Goal: Find specific page/section: Find specific page/section

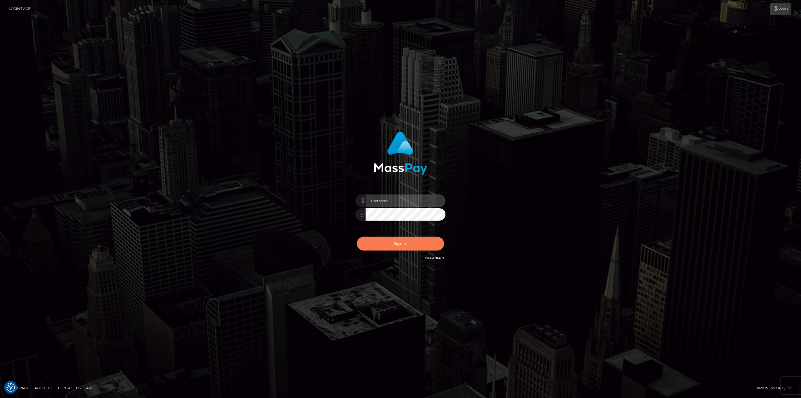
type input "[DOMAIN_NAME]"
click at [418, 246] on button "Sign in" at bounding box center [400, 244] width 87 height 14
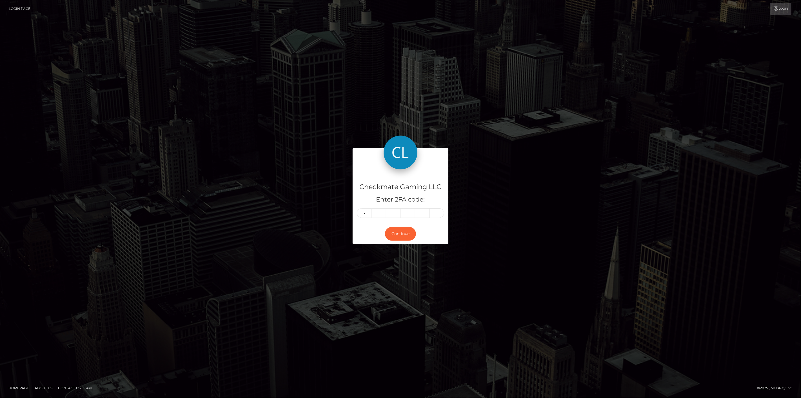
type input "6"
type input "0"
type input "1"
type input "7"
type input "6"
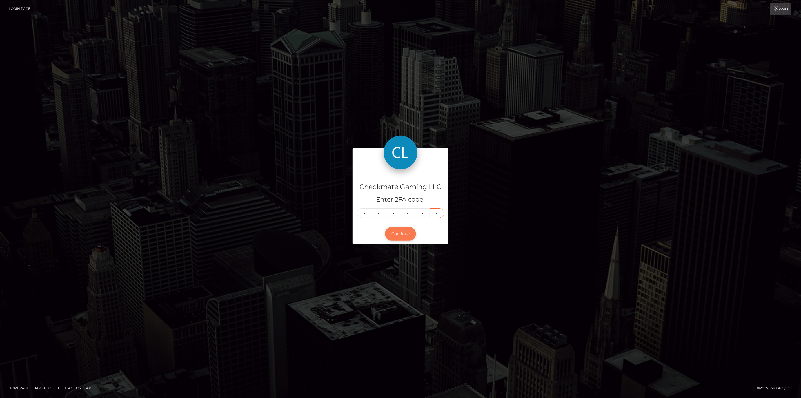
type input "0"
click at [395, 236] on button "Continue" at bounding box center [400, 234] width 31 height 14
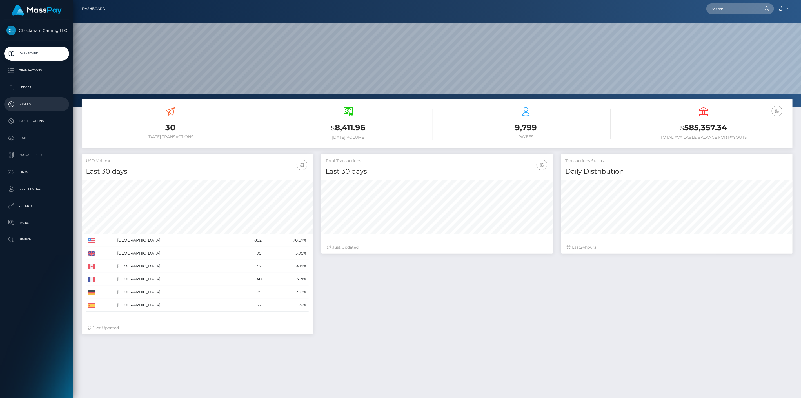
click at [25, 107] on p "Payees" at bounding box center [36, 104] width 60 height 8
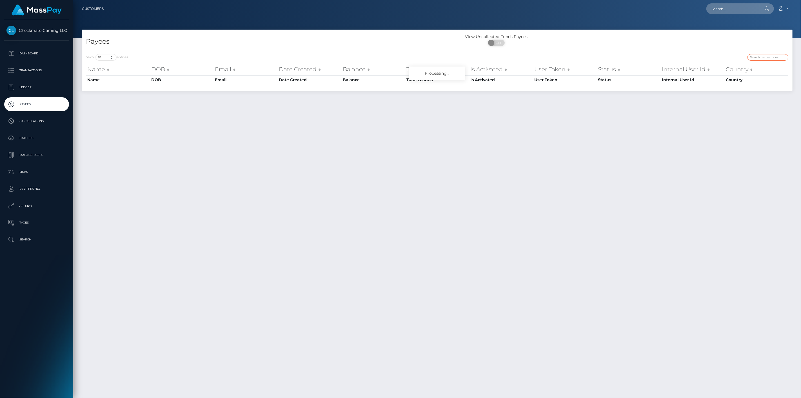
paste input "472668"
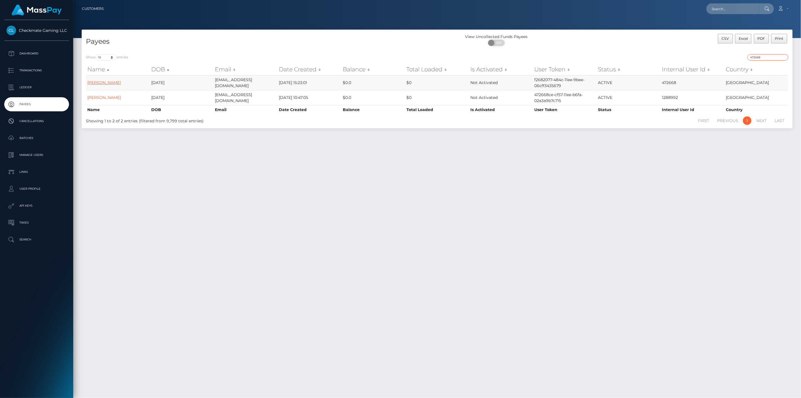
type input "472668"
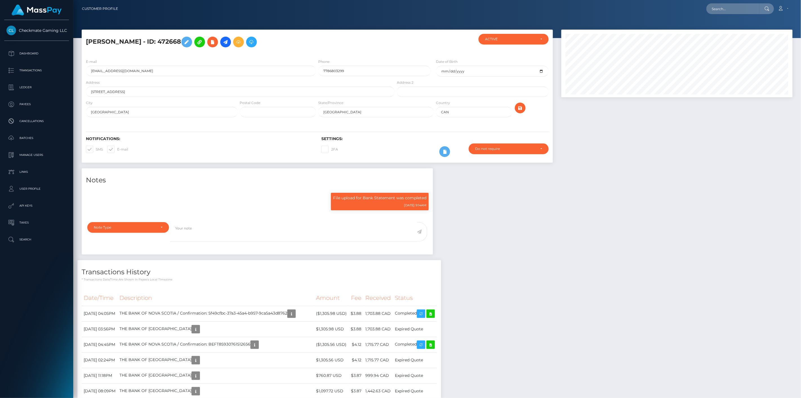
scroll to position [68, 231]
drag, startPoint x: 390, startPoint y: 314, endPoint x: 375, endPoint y: 314, distance: 15.8
click at [375, 314] on td "1,703.88 CAD" at bounding box center [378, 313] width 30 height 15
copy td "1,703.88"
click at [295, 313] on icon "button" at bounding box center [291, 313] width 7 height 7
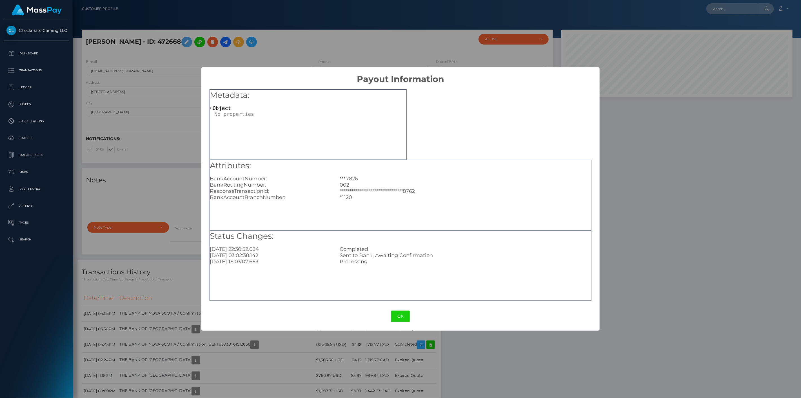
click at [182, 317] on div "**********" at bounding box center [400, 199] width 801 height 398
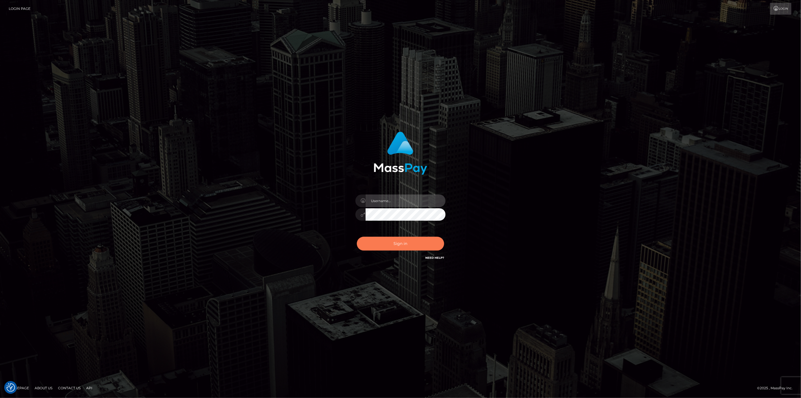
type input "[DOMAIN_NAME]"
click at [431, 241] on button "Sign in" at bounding box center [400, 244] width 87 height 14
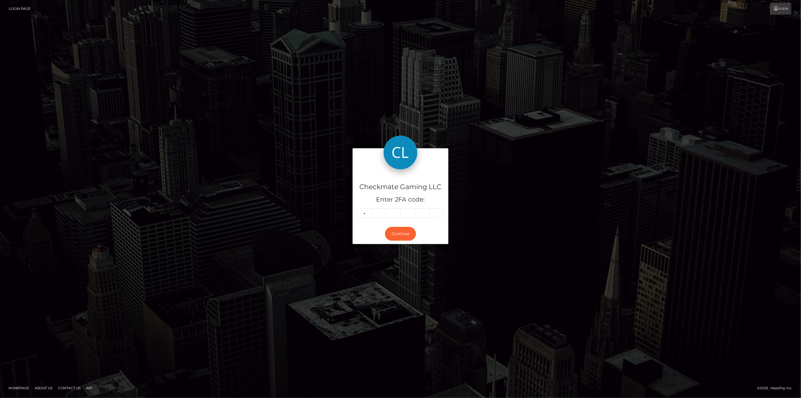
type input "3"
type input "5"
type input "6"
type input "8"
type input "9"
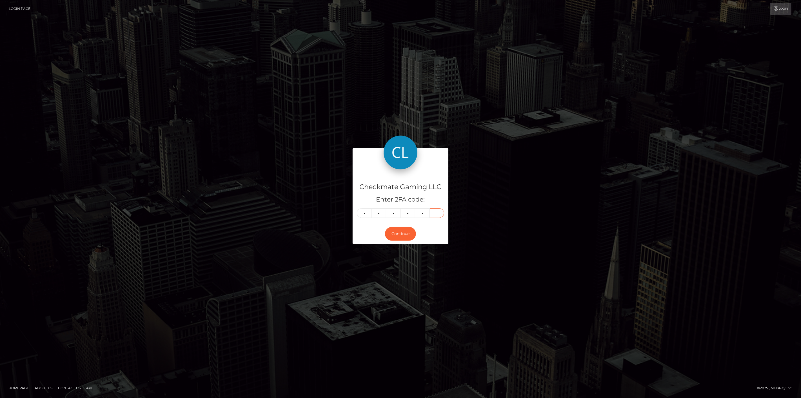
type input "4"
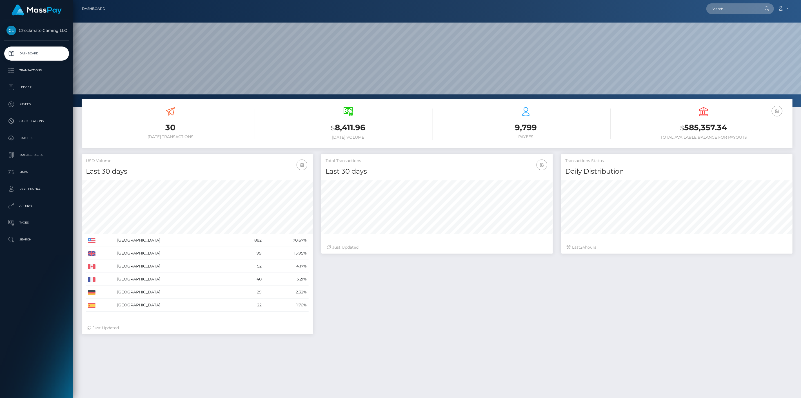
scroll to position [100, 231]
click at [37, 104] on p "Payees" at bounding box center [36, 104] width 60 height 8
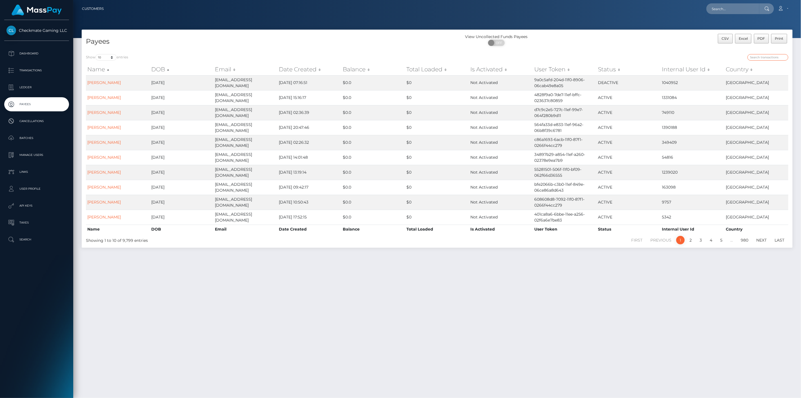
paste input "1419170"
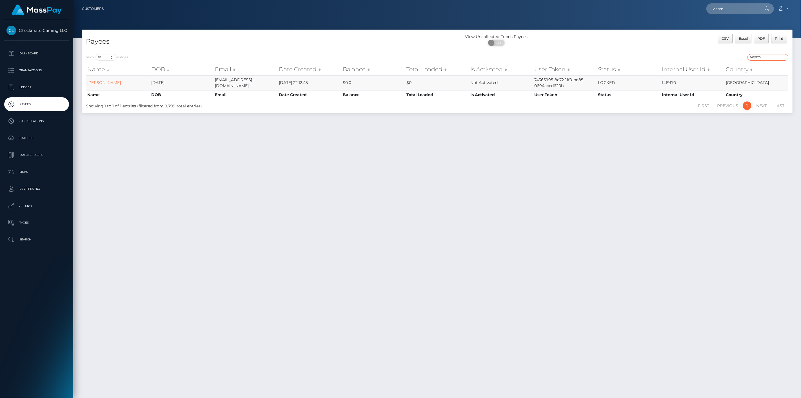
type input "1419170"
drag, startPoint x: 128, startPoint y: 82, endPoint x: 86, endPoint y: 83, distance: 41.7
click at [86, 83] on td "[PERSON_NAME]" at bounding box center [118, 82] width 64 height 15
copy link "[PERSON_NAME]"
